Goal: Information Seeking & Learning: Learn about a topic

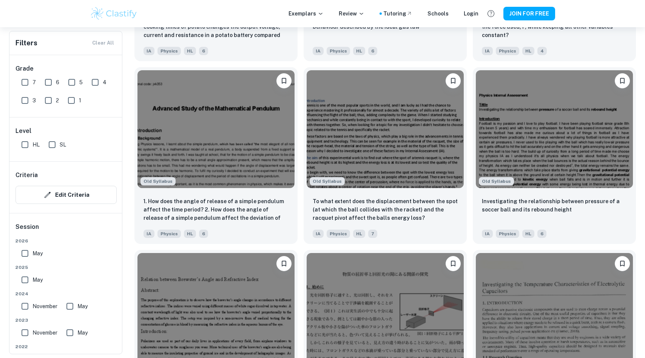
scroll to position [21425, 0]
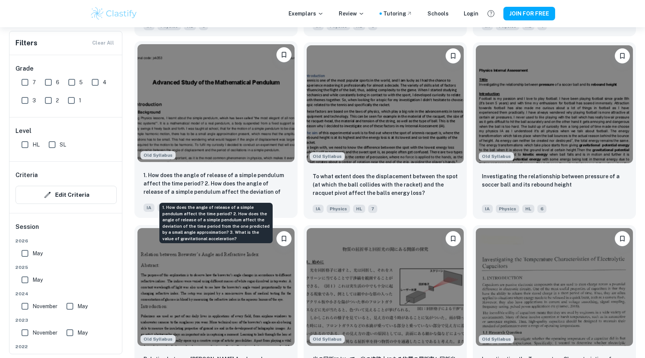
click at [250, 188] on p "1. How does the angle of release of a simple pendulum affect the time period? 2…" at bounding box center [216, 184] width 145 height 26
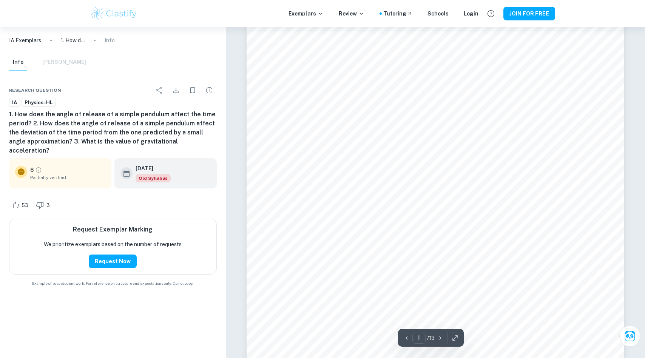
scroll to position [77, 0]
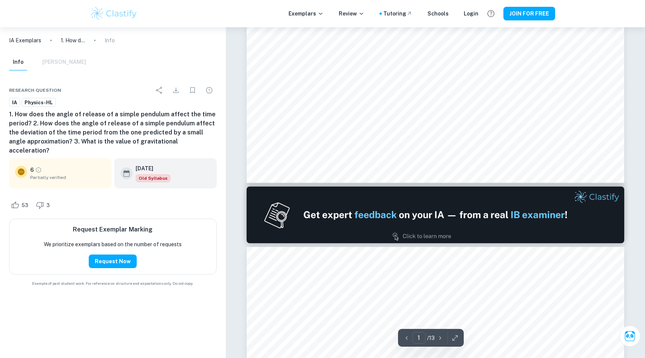
type input "2"
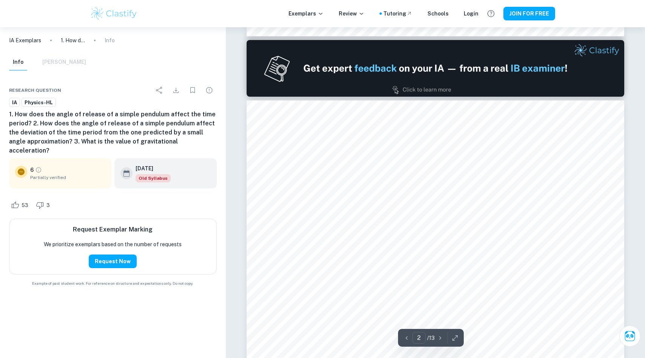
scroll to position [550, 0]
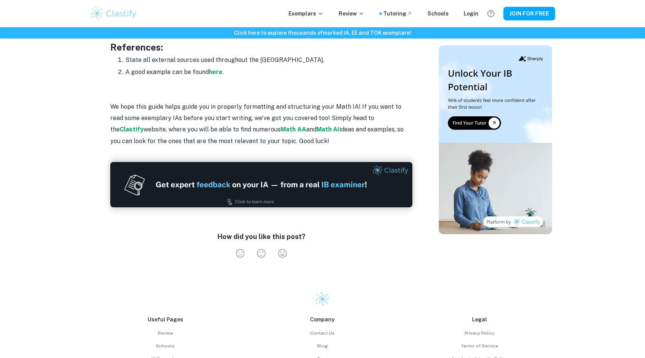
scroll to position [1068, 0]
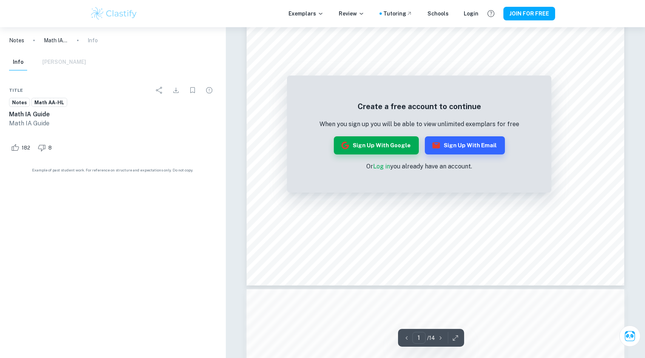
scroll to position [287, 0]
